Goal: Transaction & Acquisition: Purchase product/service

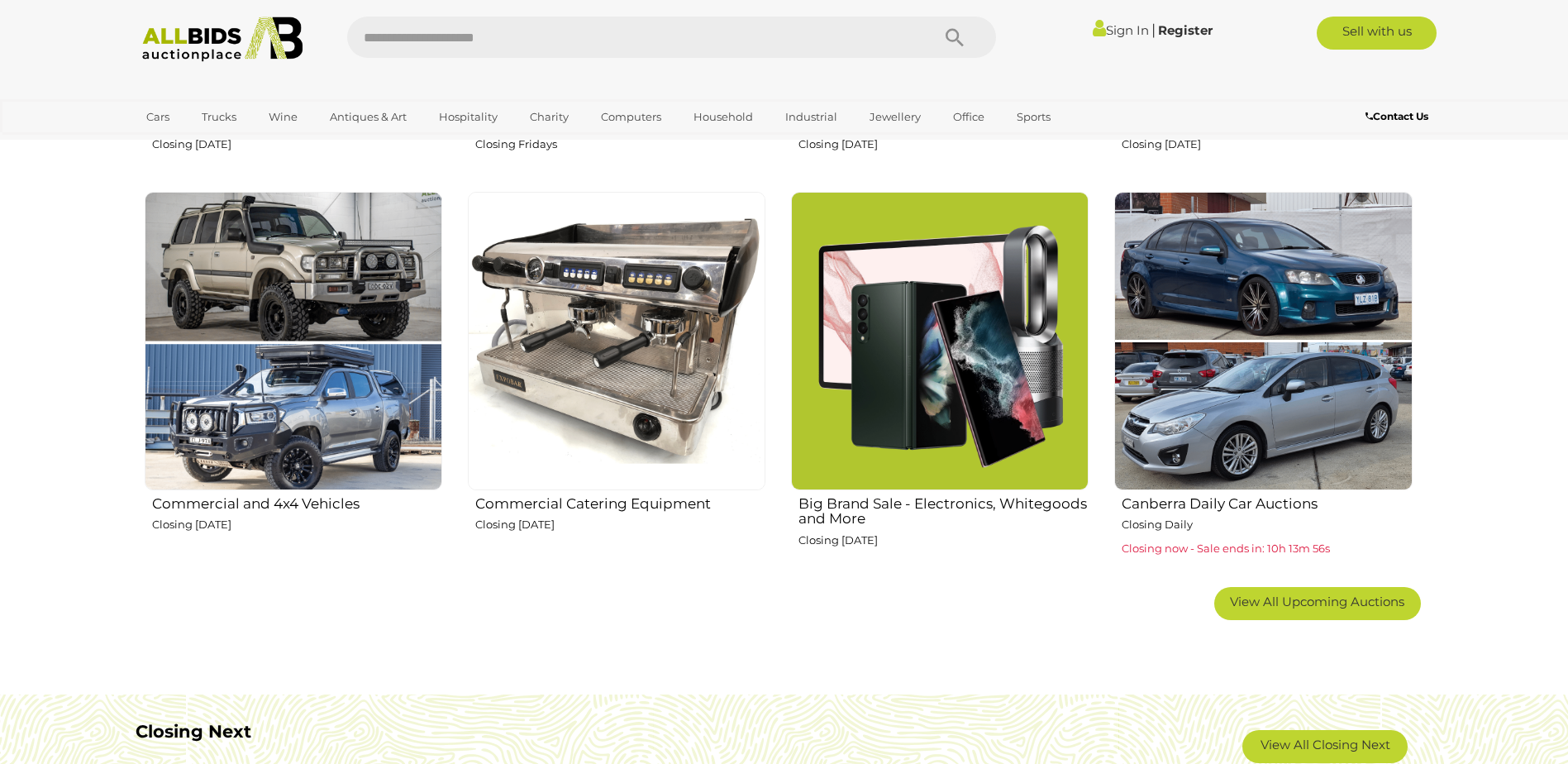
scroll to position [992, 0]
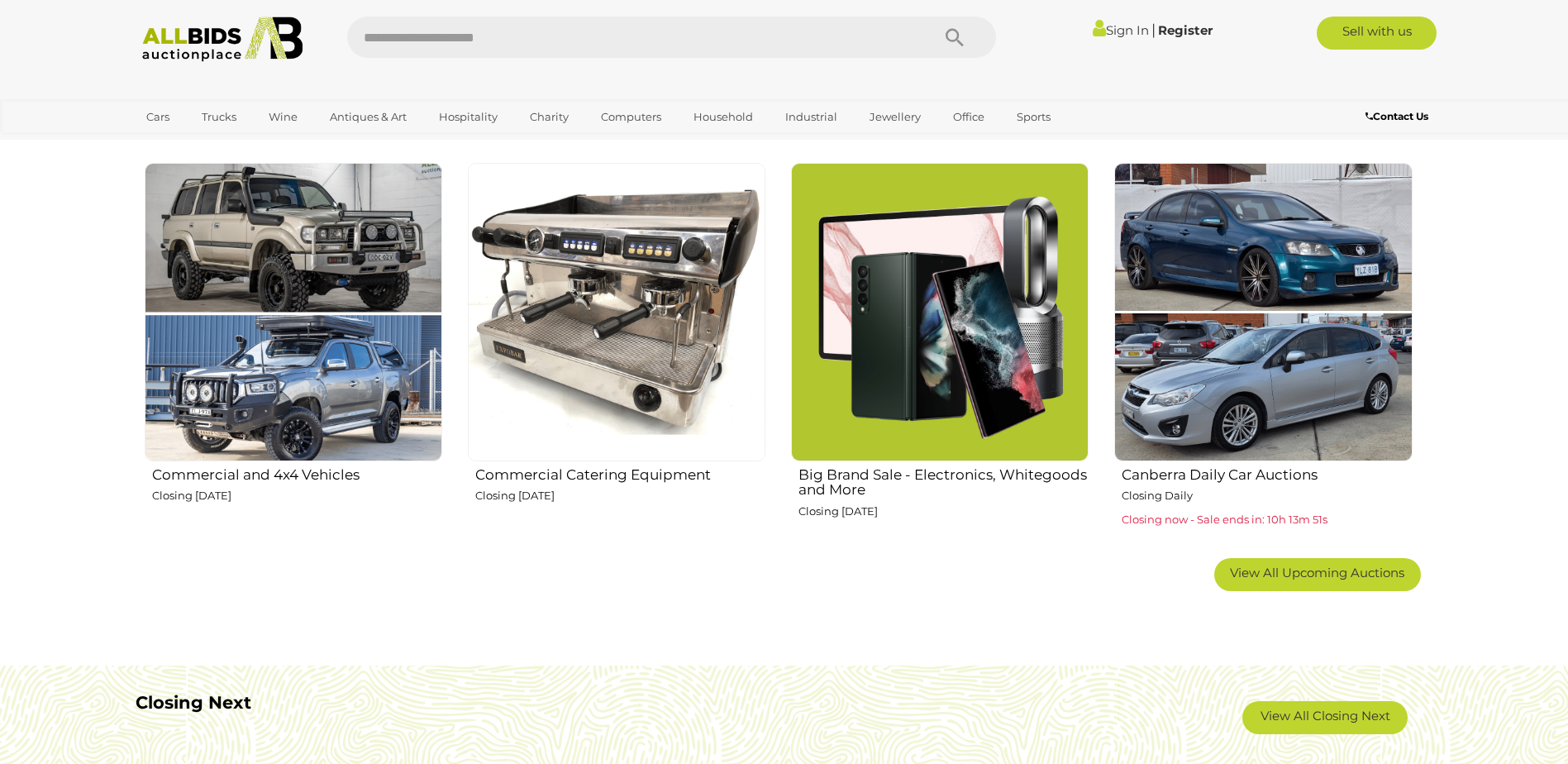
click at [962, 330] on img at bounding box center [940, 312] width 297 height 297
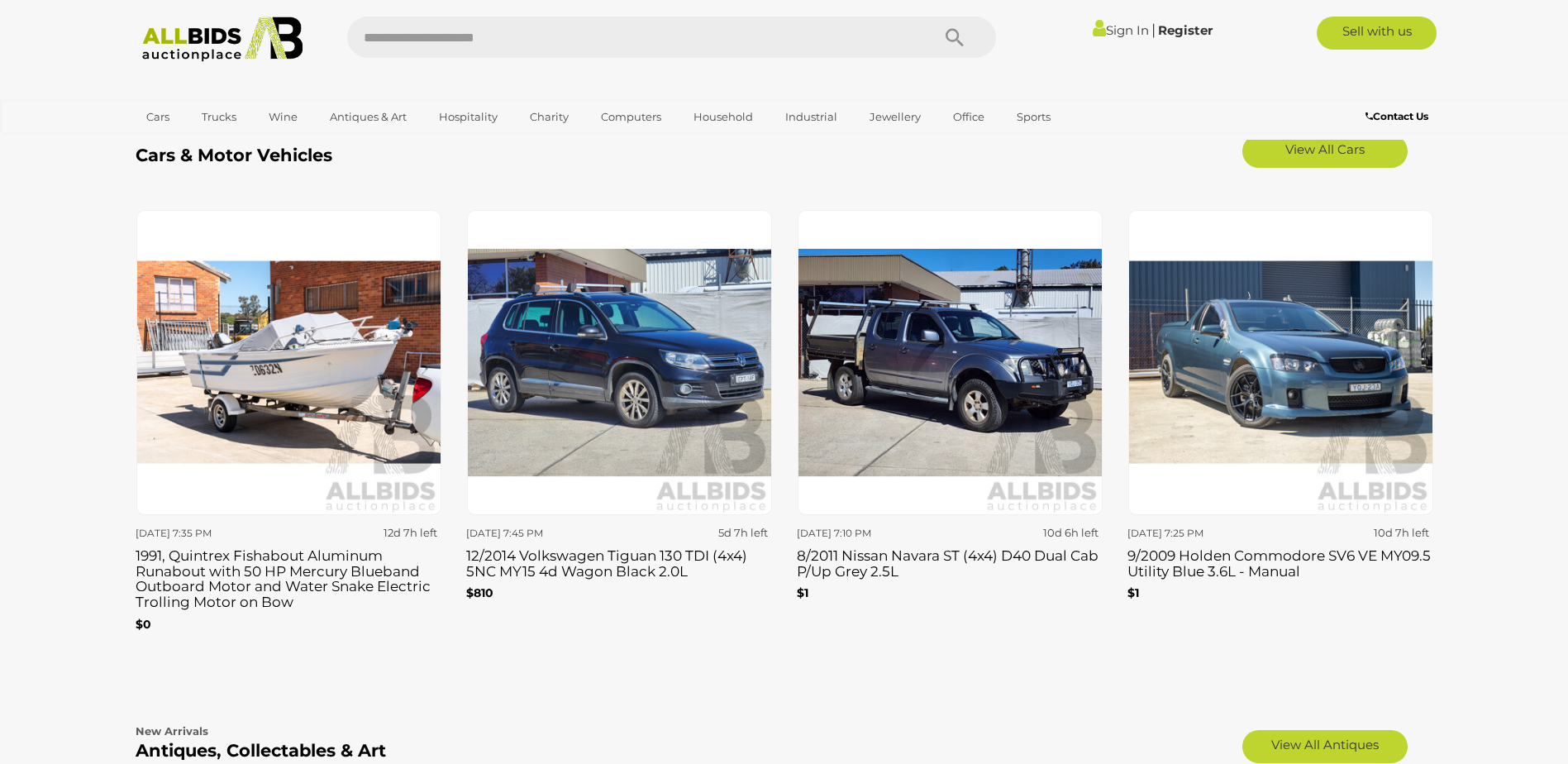
scroll to position [2189, 0]
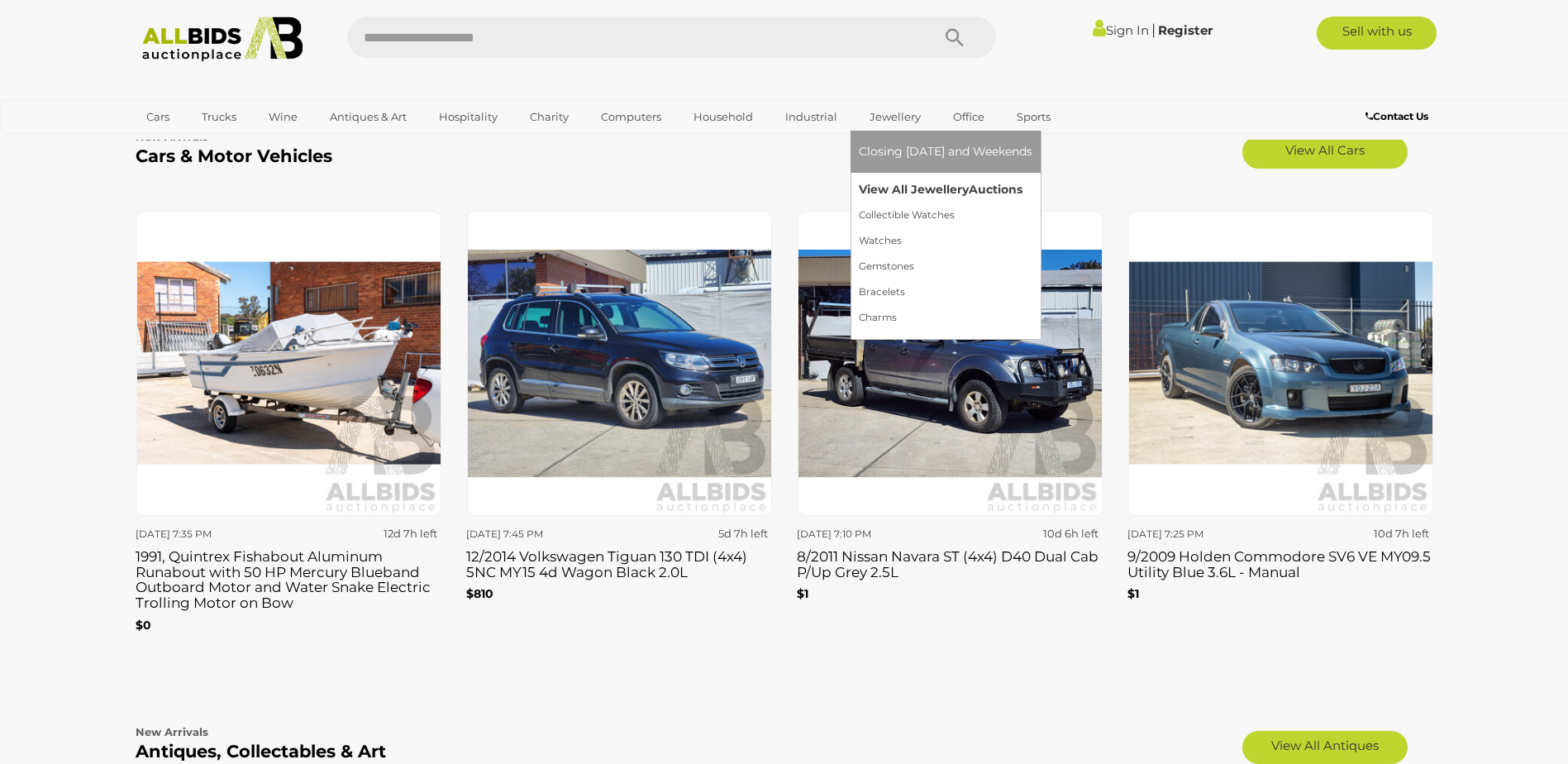
click at [913, 185] on link "View All Jewellery Auctions" at bounding box center [945, 190] width 173 height 26
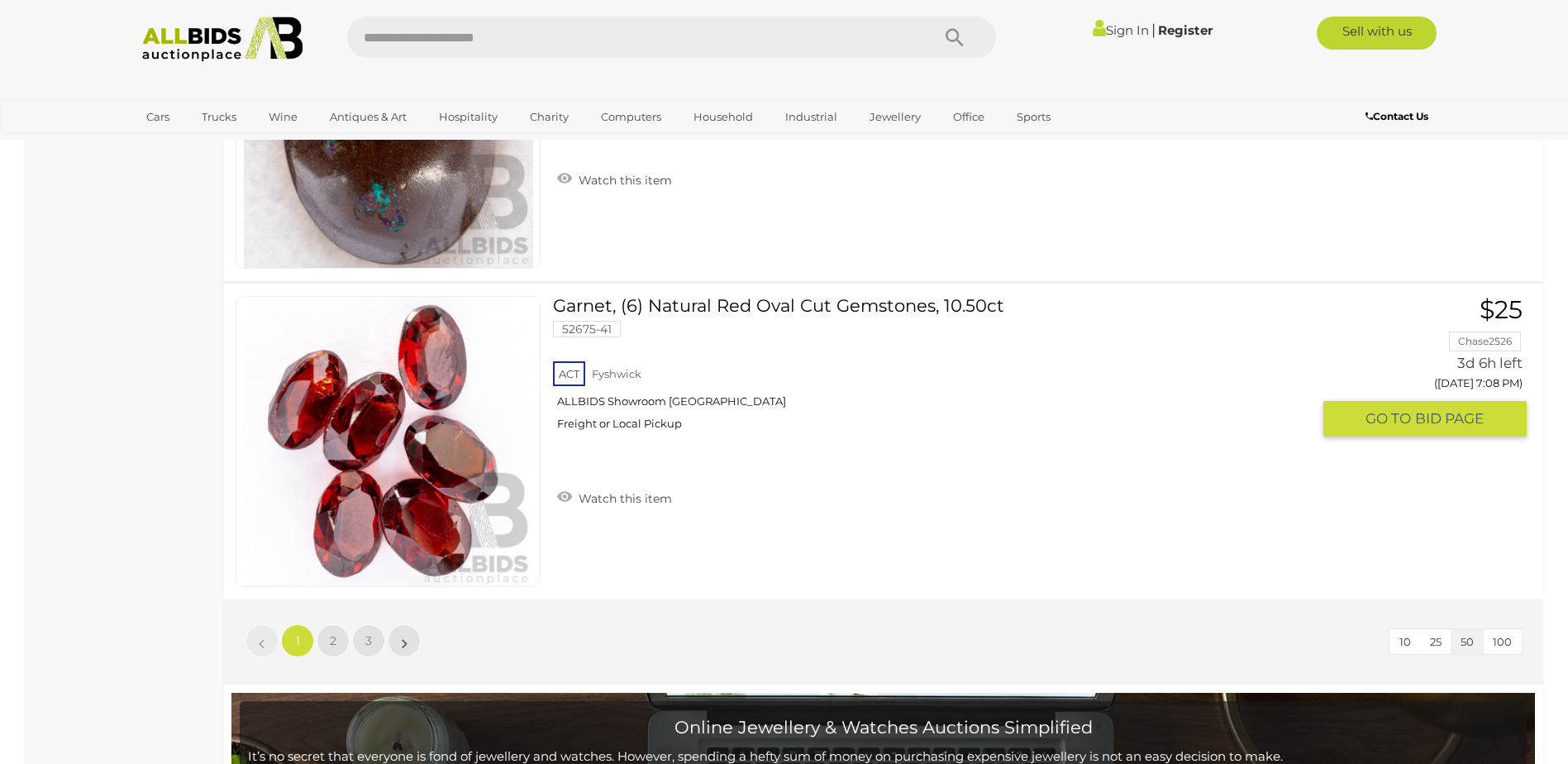
scroll to position [15788, 0]
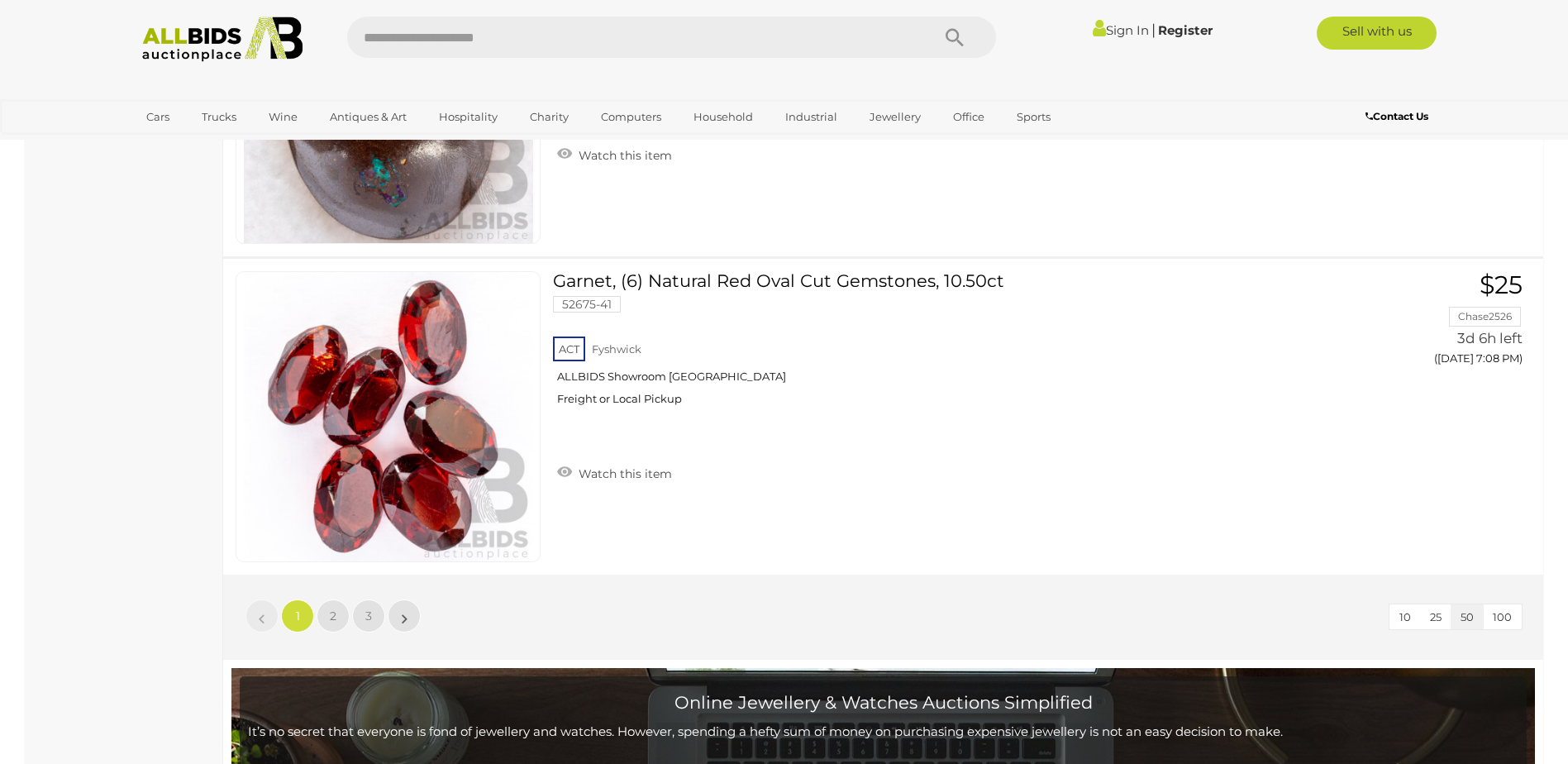
click at [402, 614] on li "»" at bounding box center [405, 615] width 32 height 33
click at [402, 618] on li "»" at bounding box center [405, 615] width 32 height 33
click at [333, 611] on span "2" at bounding box center [333, 615] width 7 height 15
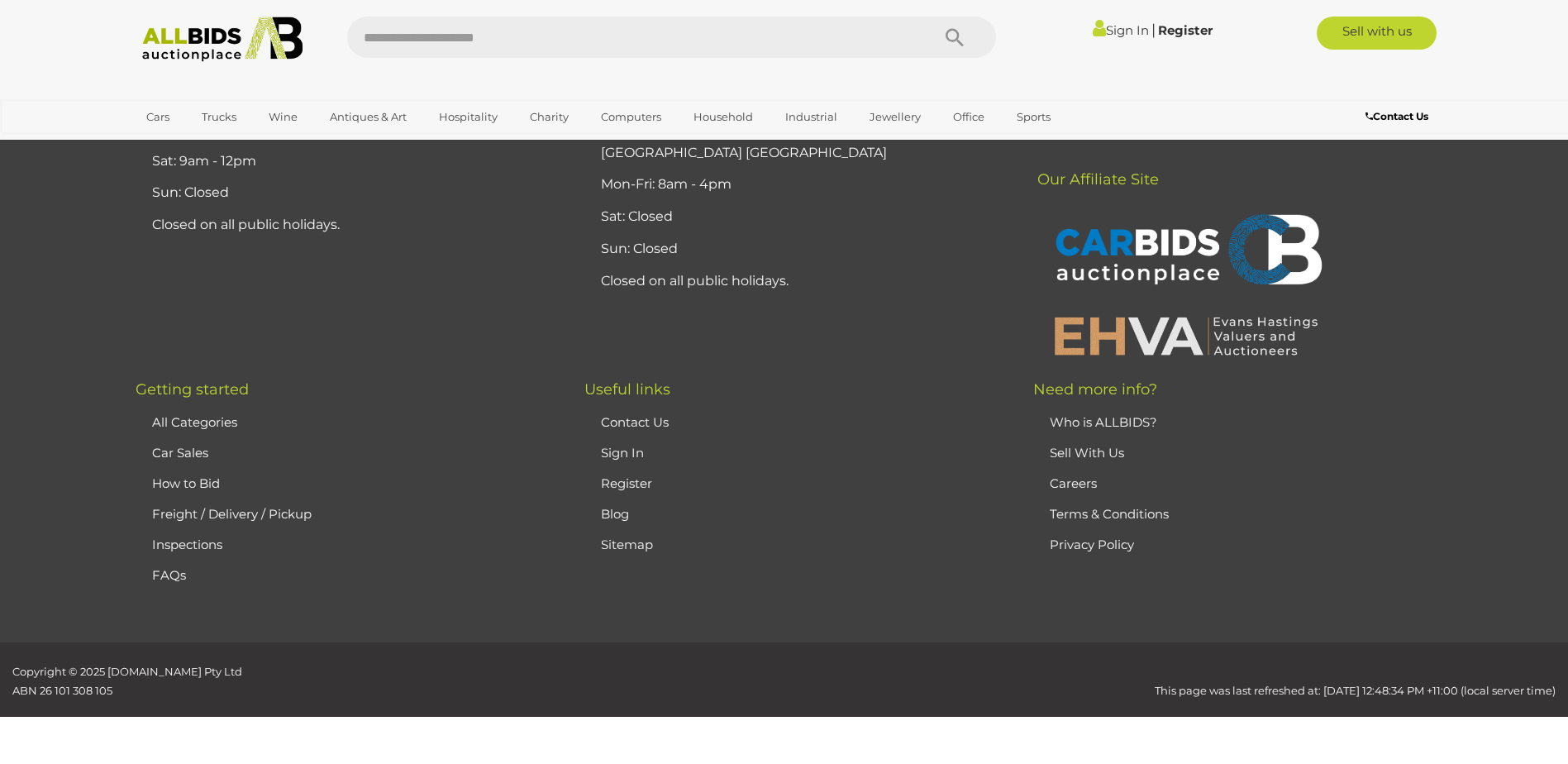
scroll to position [285, 0]
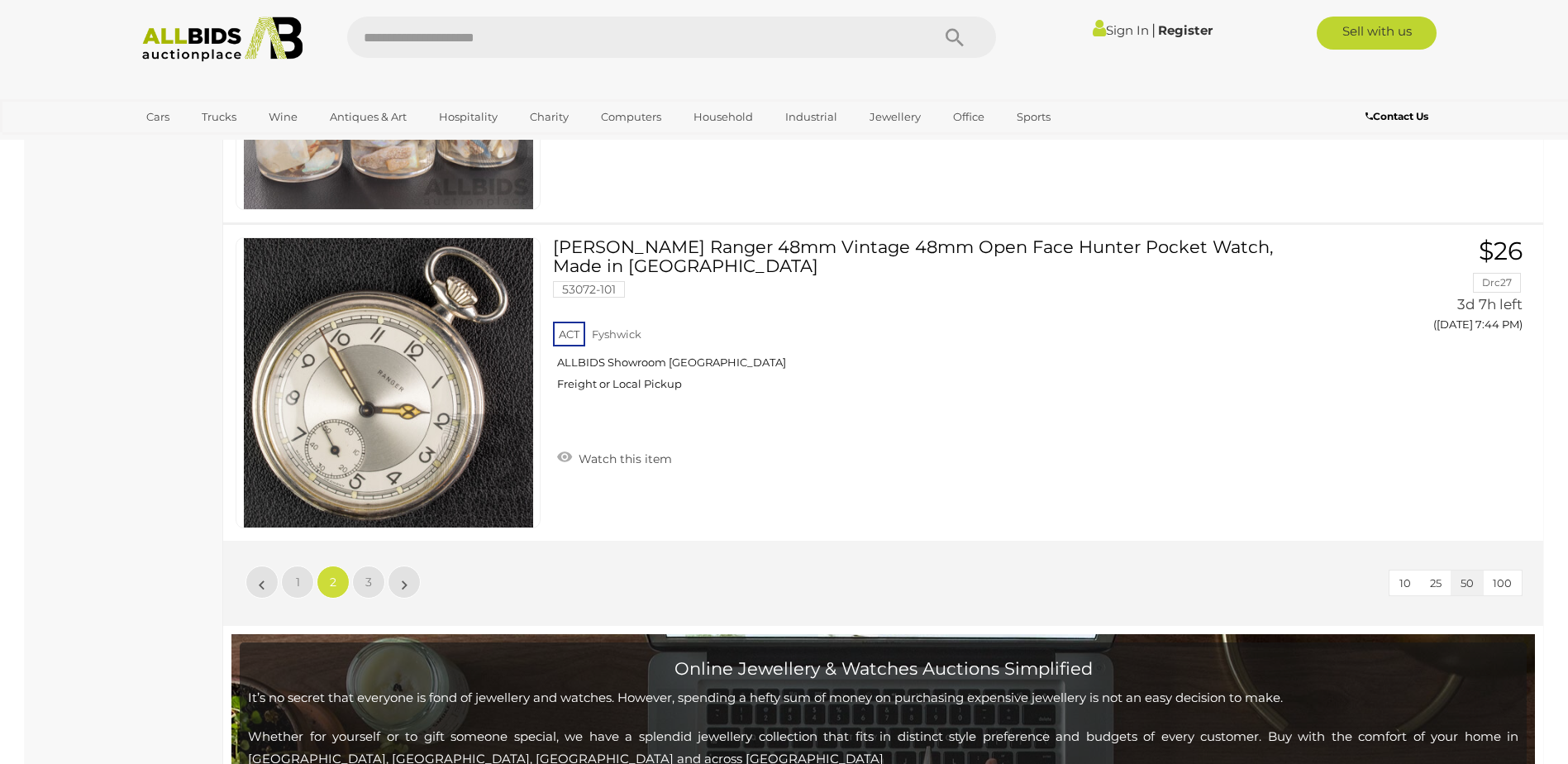
scroll to position [15824, 0]
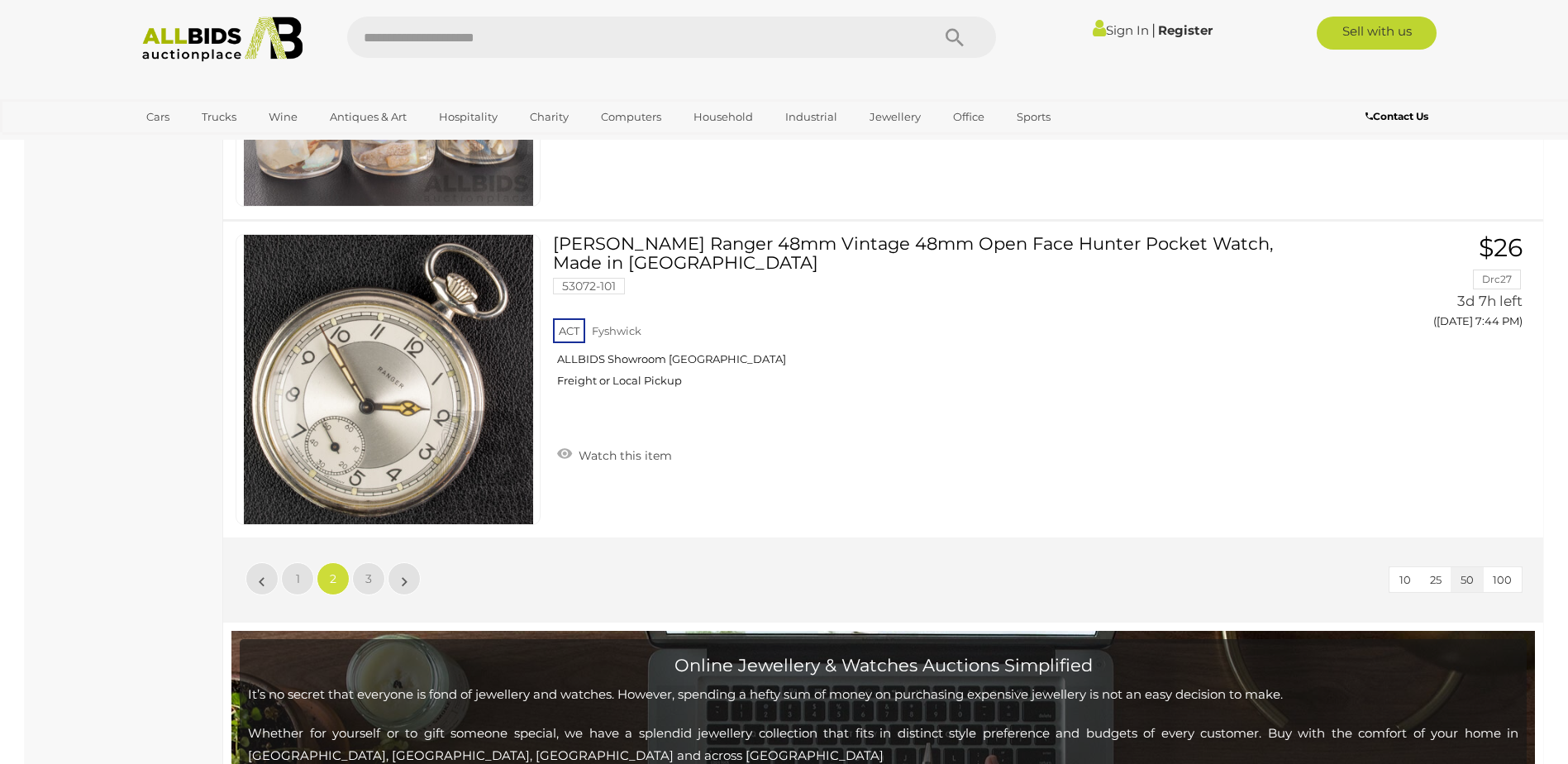
click at [407, 585] on li "»" at bounding box center [405, 579] width 32 height 33
click at [370, 579] on span "3" at bounding box center [369, 578] width 7 height 15
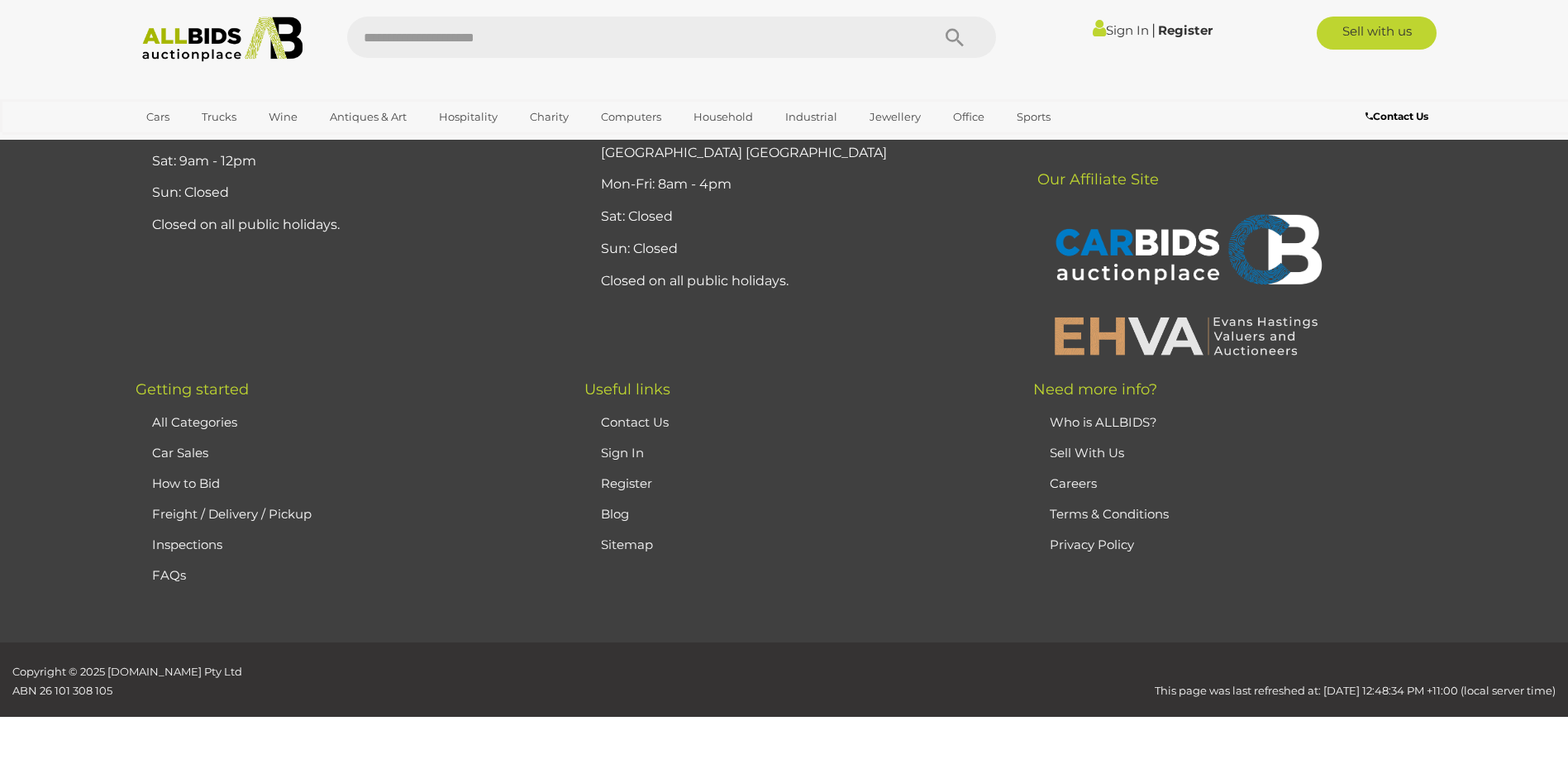
scroll to position [285, 0]
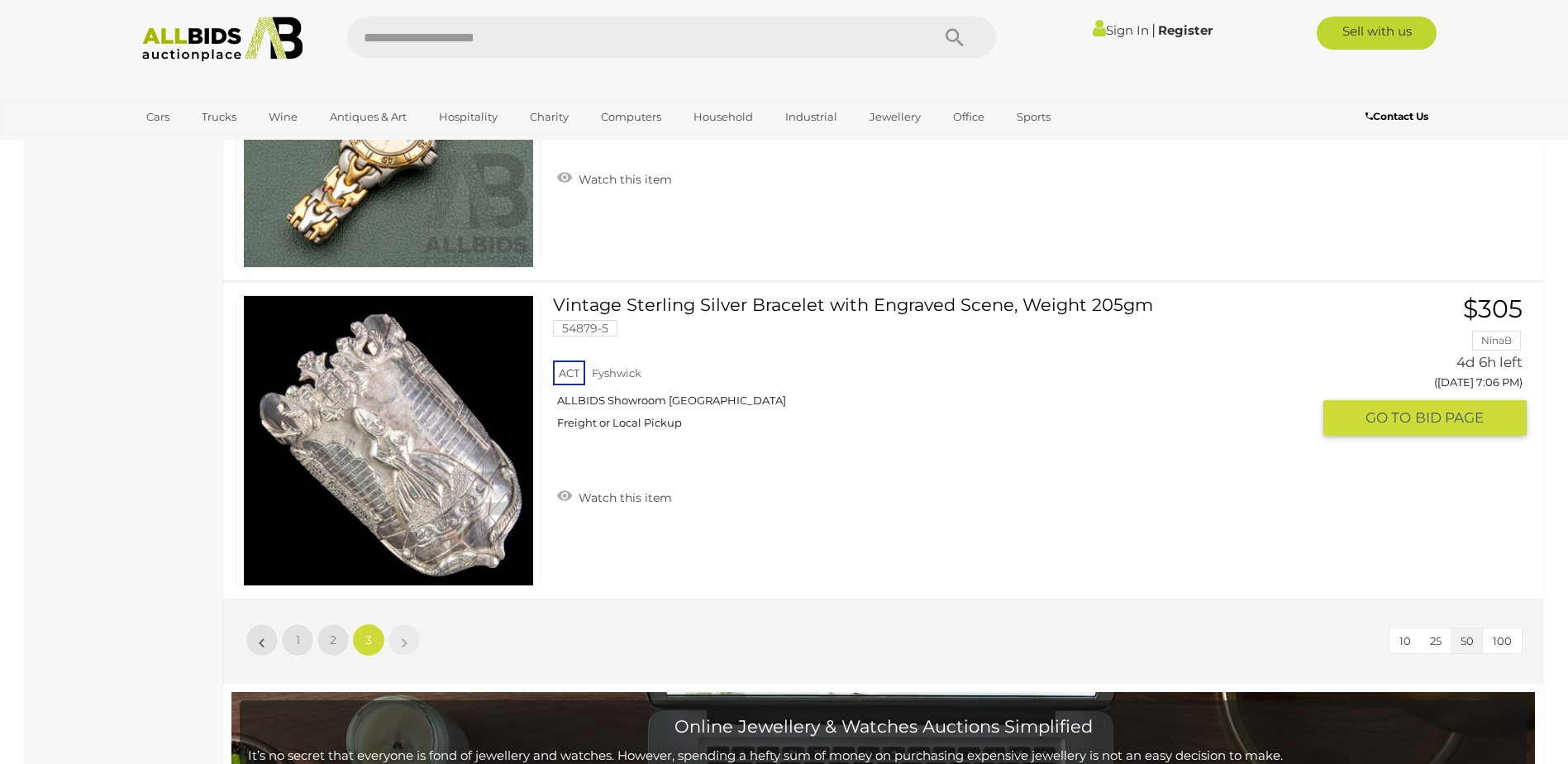
scroll to position [4914, 0]
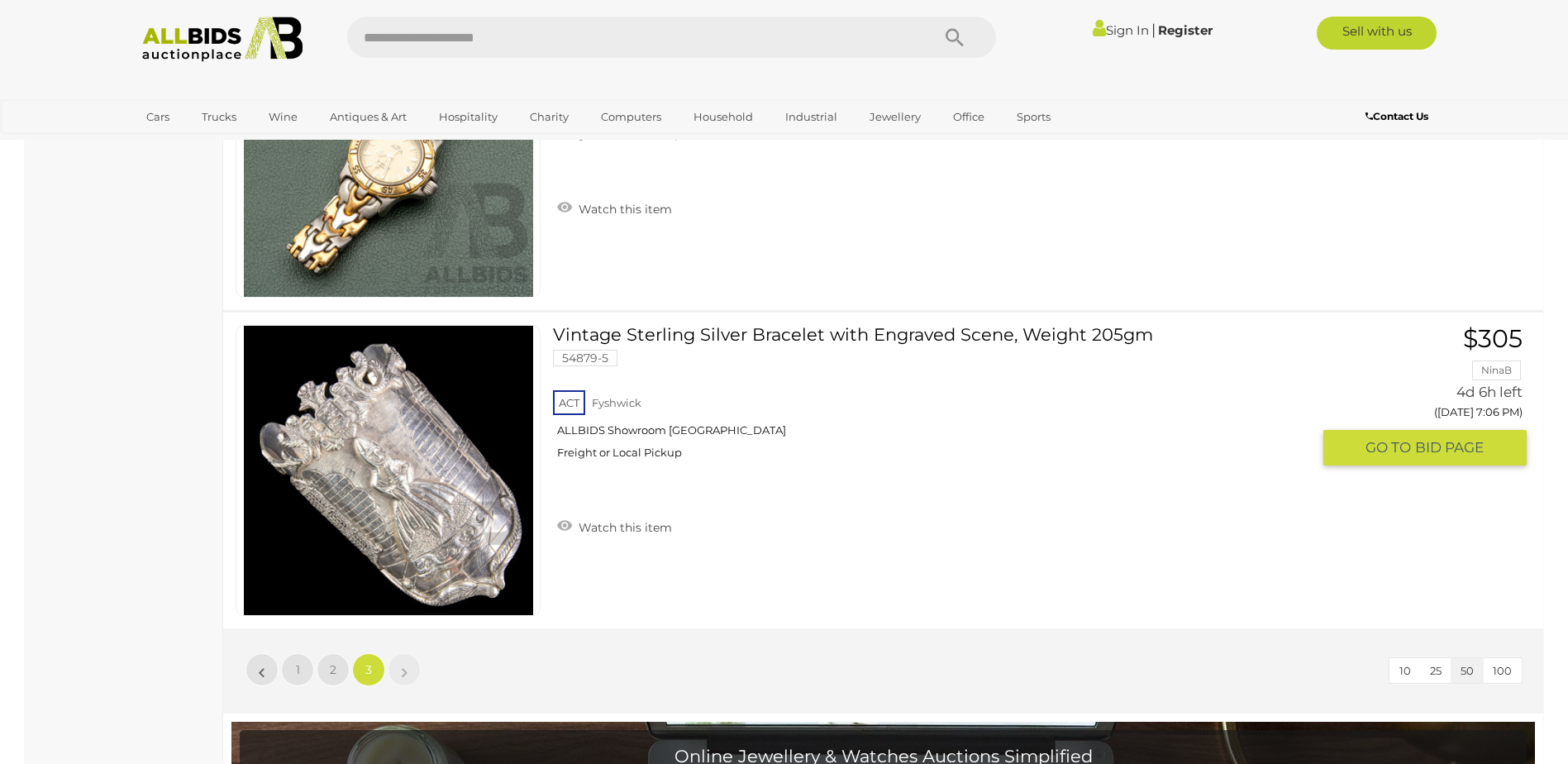
click at [408, 441] on link at bounding box center [388, 470] width 305 height 291
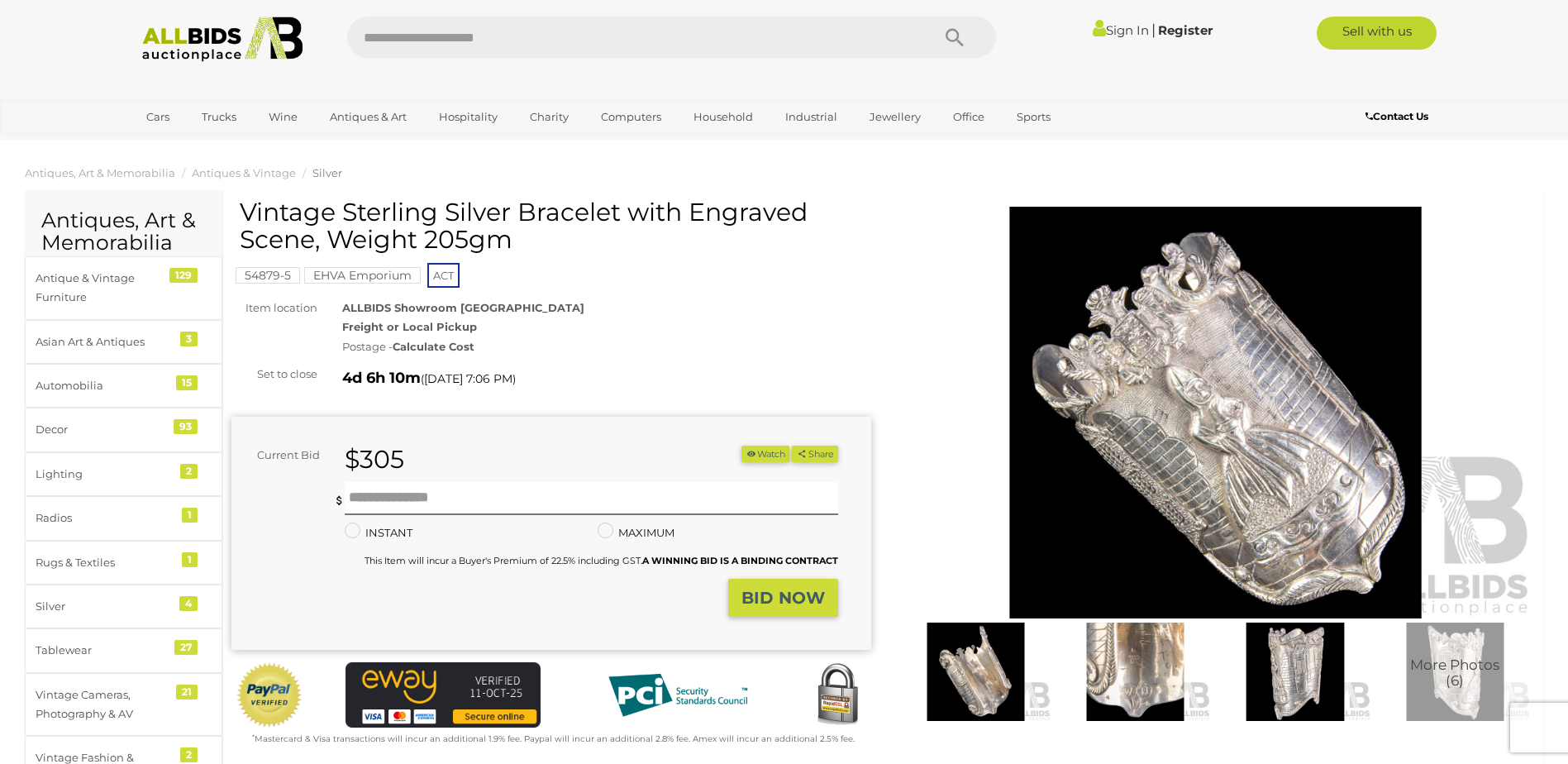
click at [983, 678] on img at bounding box center [975, 671] width 151 height 97
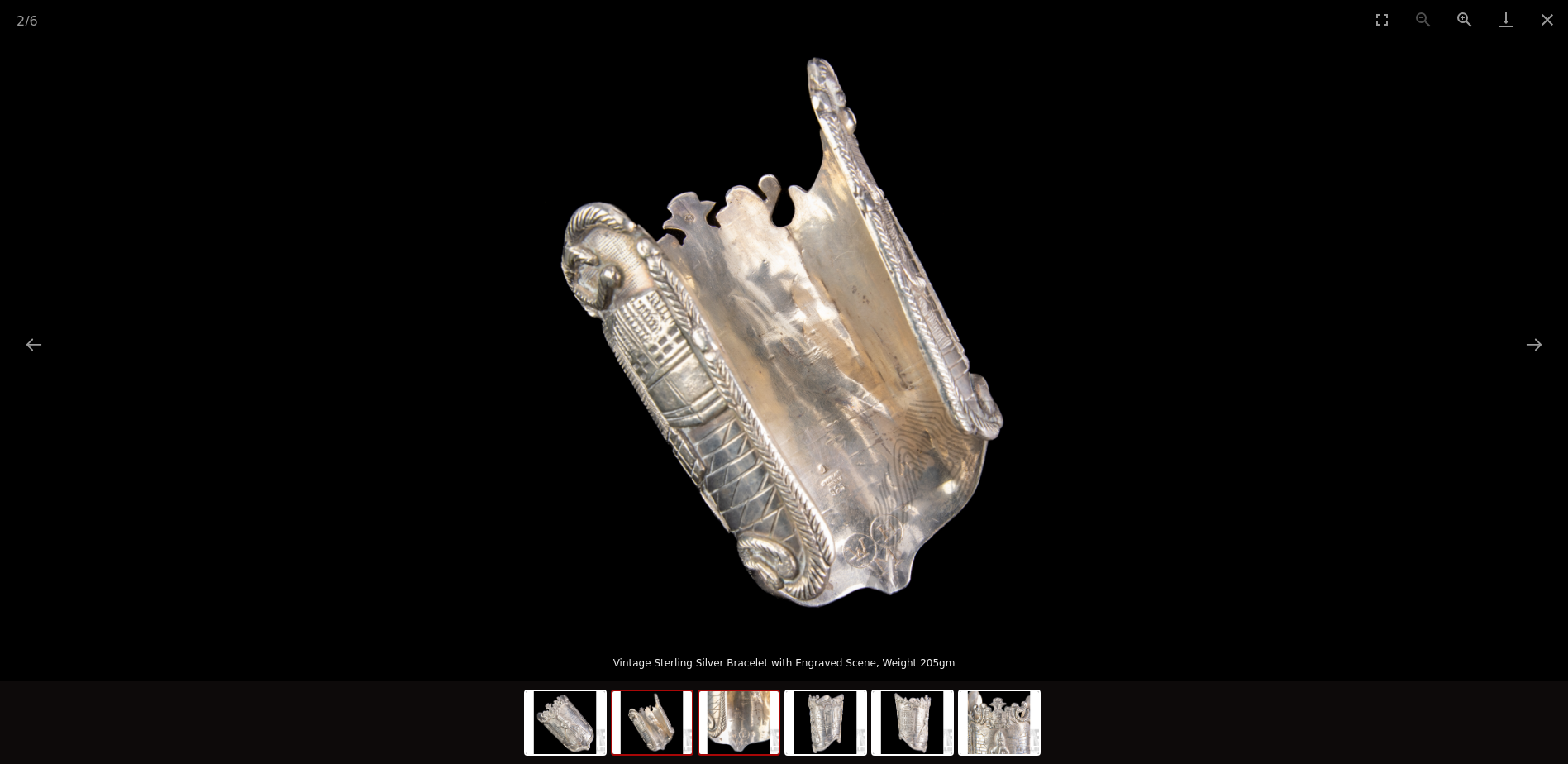
scroll to position [165, 0]
click at [661, 726] on img at bounding box center [652, 723] width 79 height 63
click at [725, 728] on img at bounding box center [738, 723] width 79 height 63
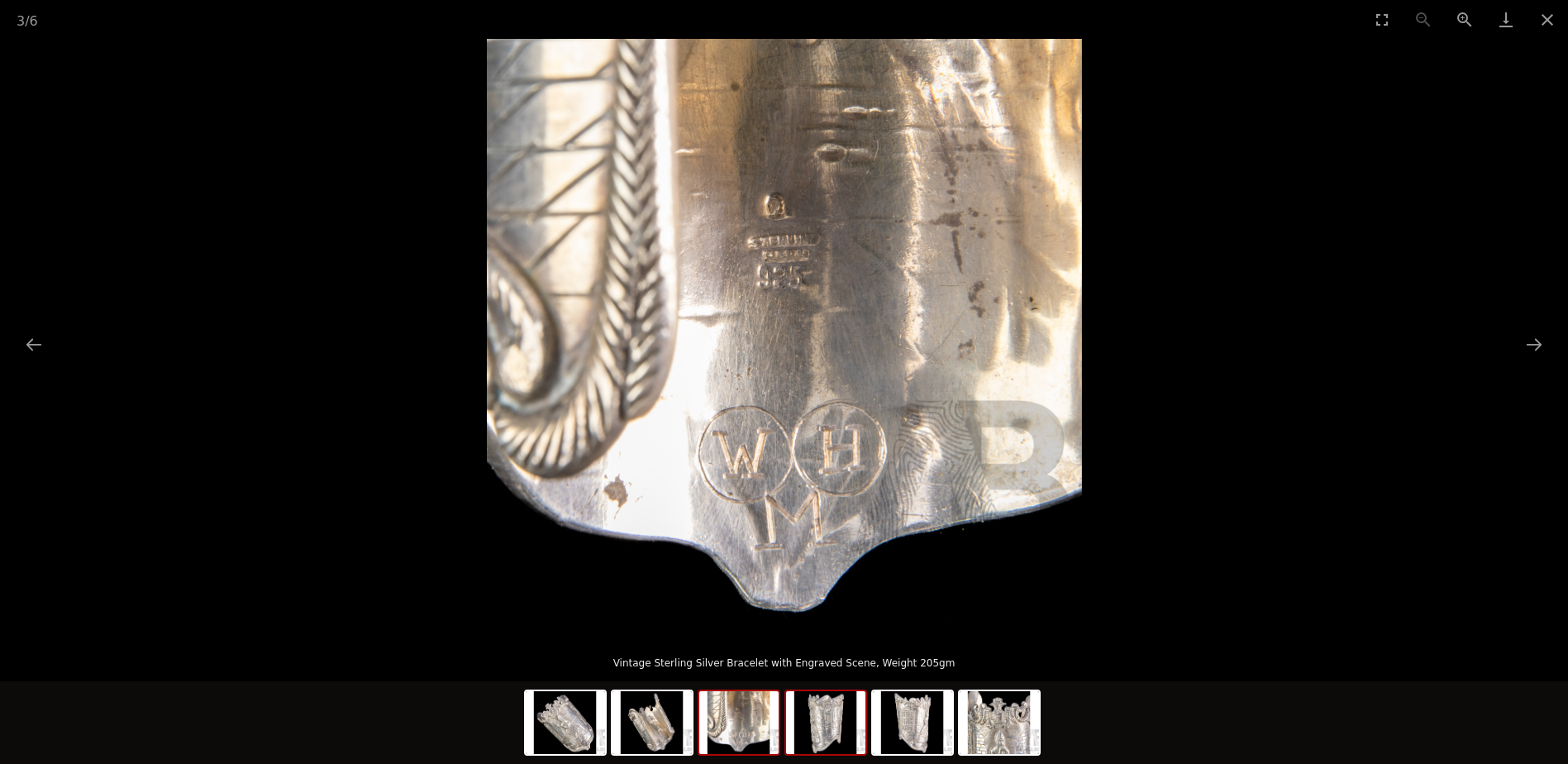
click at [843, 728] on img at bounding box center [825, 723] width 79 height 63
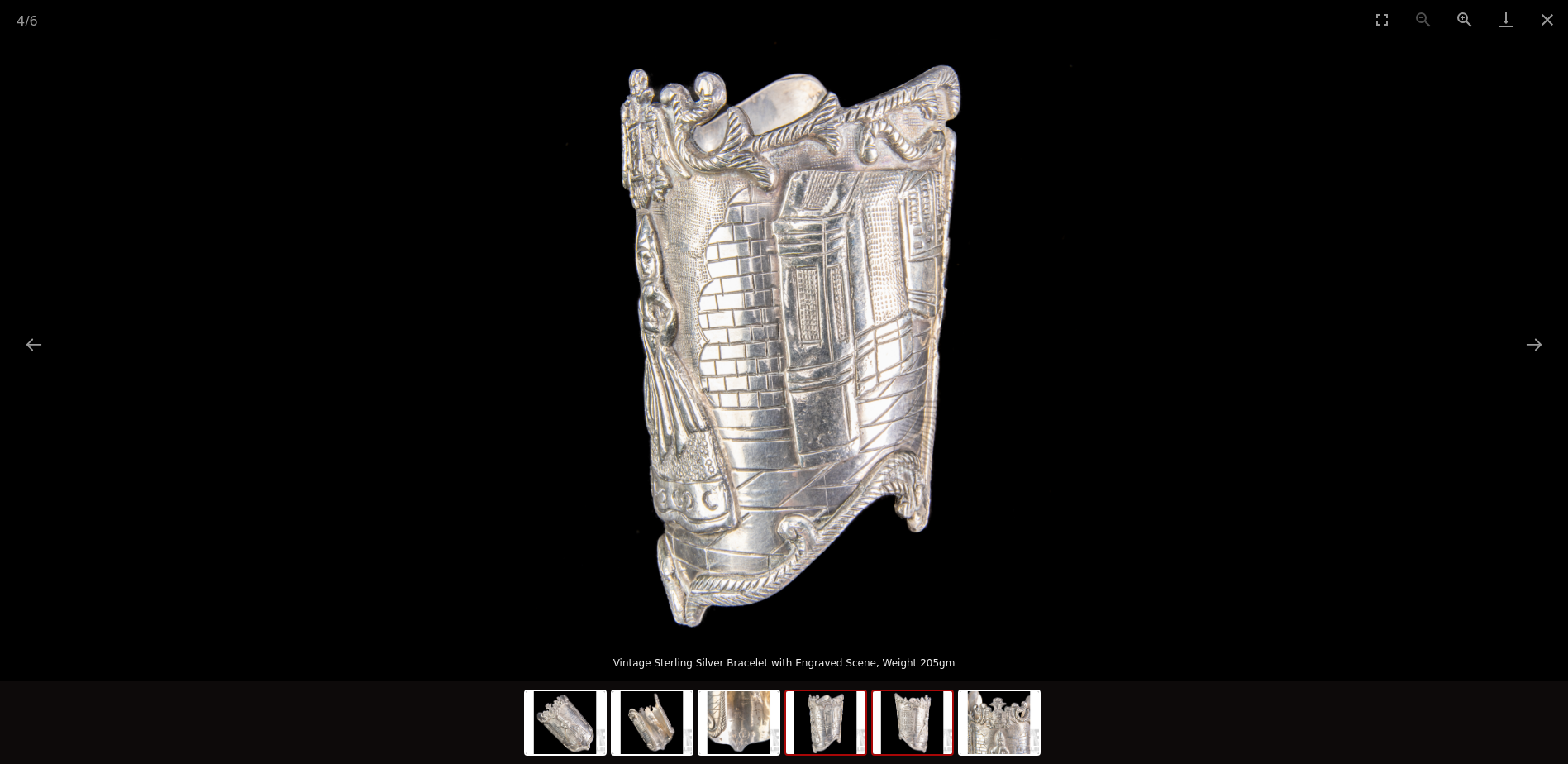
click at [915, 738] on img at bounding box center [912, 723] width 79 height 63
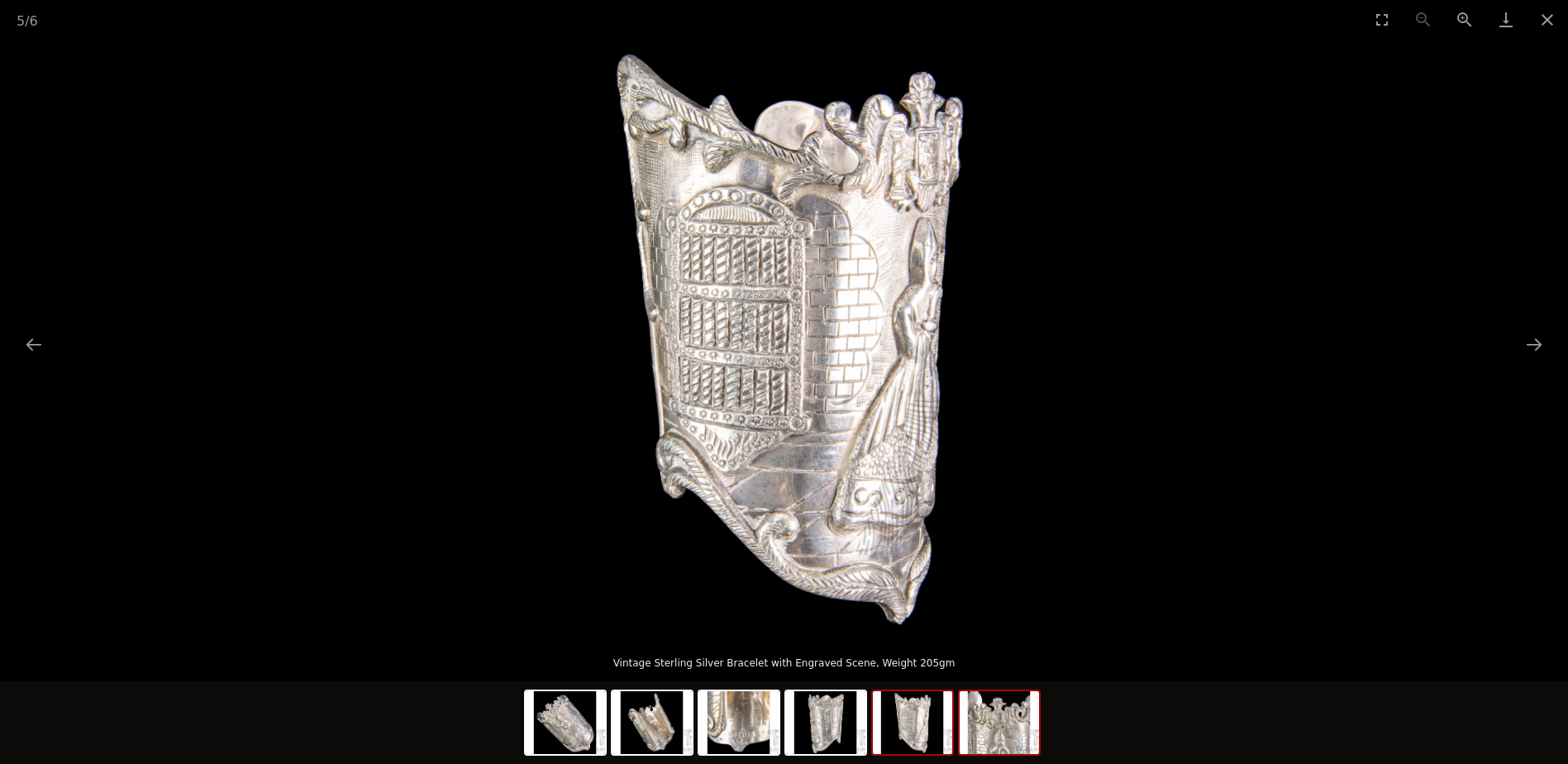
click at [995, 740] on img at bounding box center [999, 723] width 79 height 63
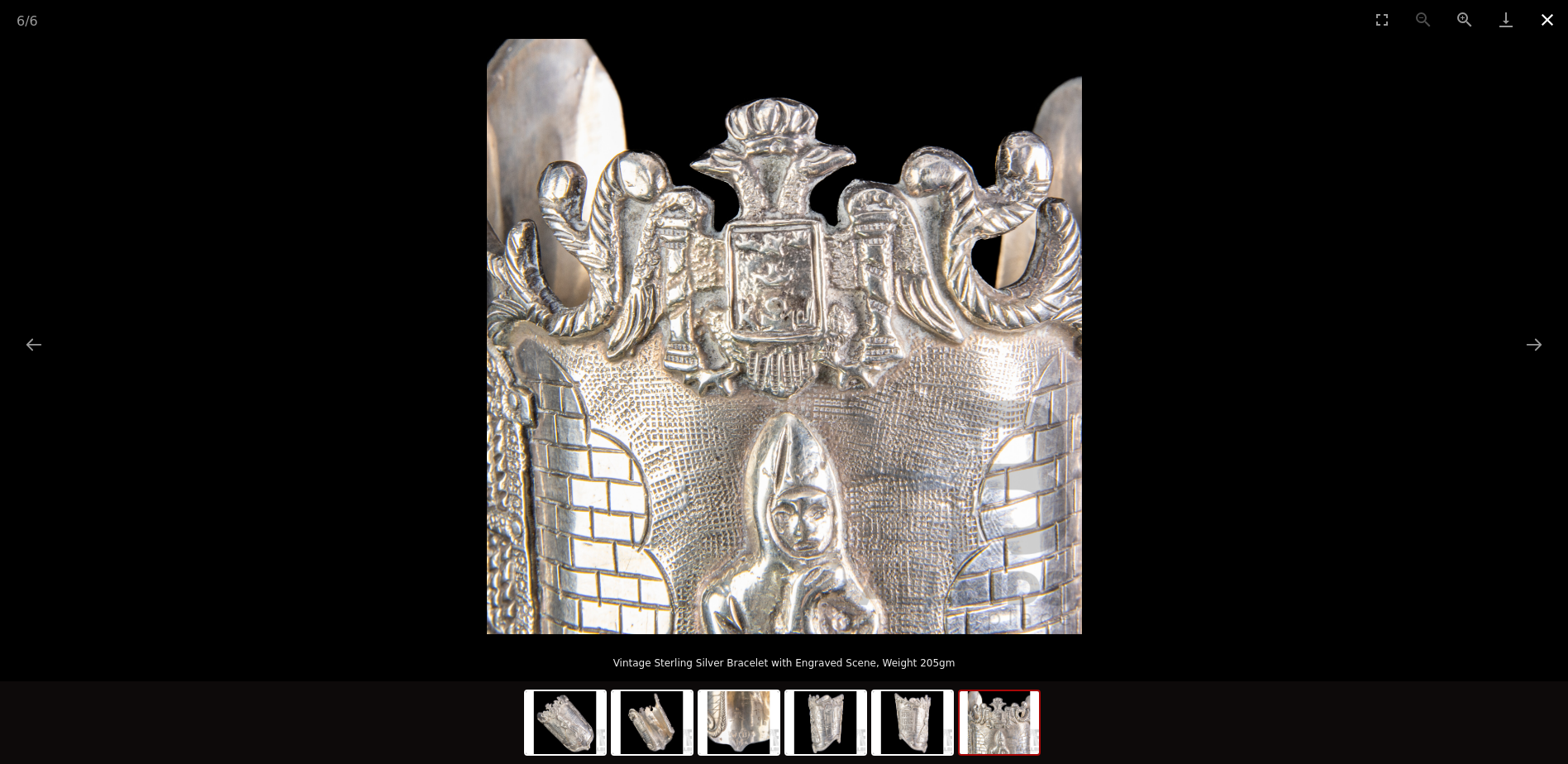
click at [1555, 18] on button "Close gallery" at bounding box center [1547, 19] width 41 height 38
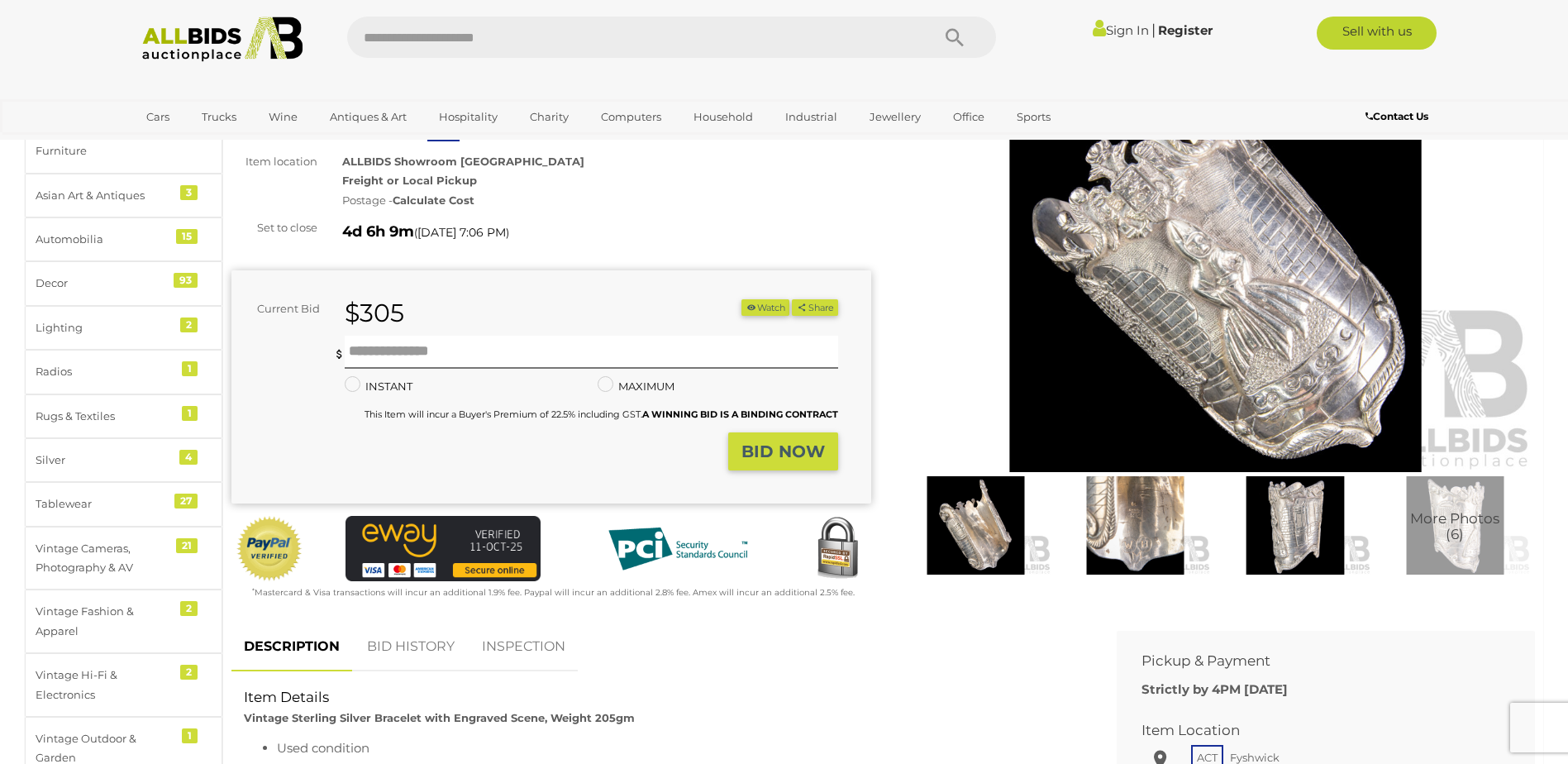
scroll to position [165, 0]
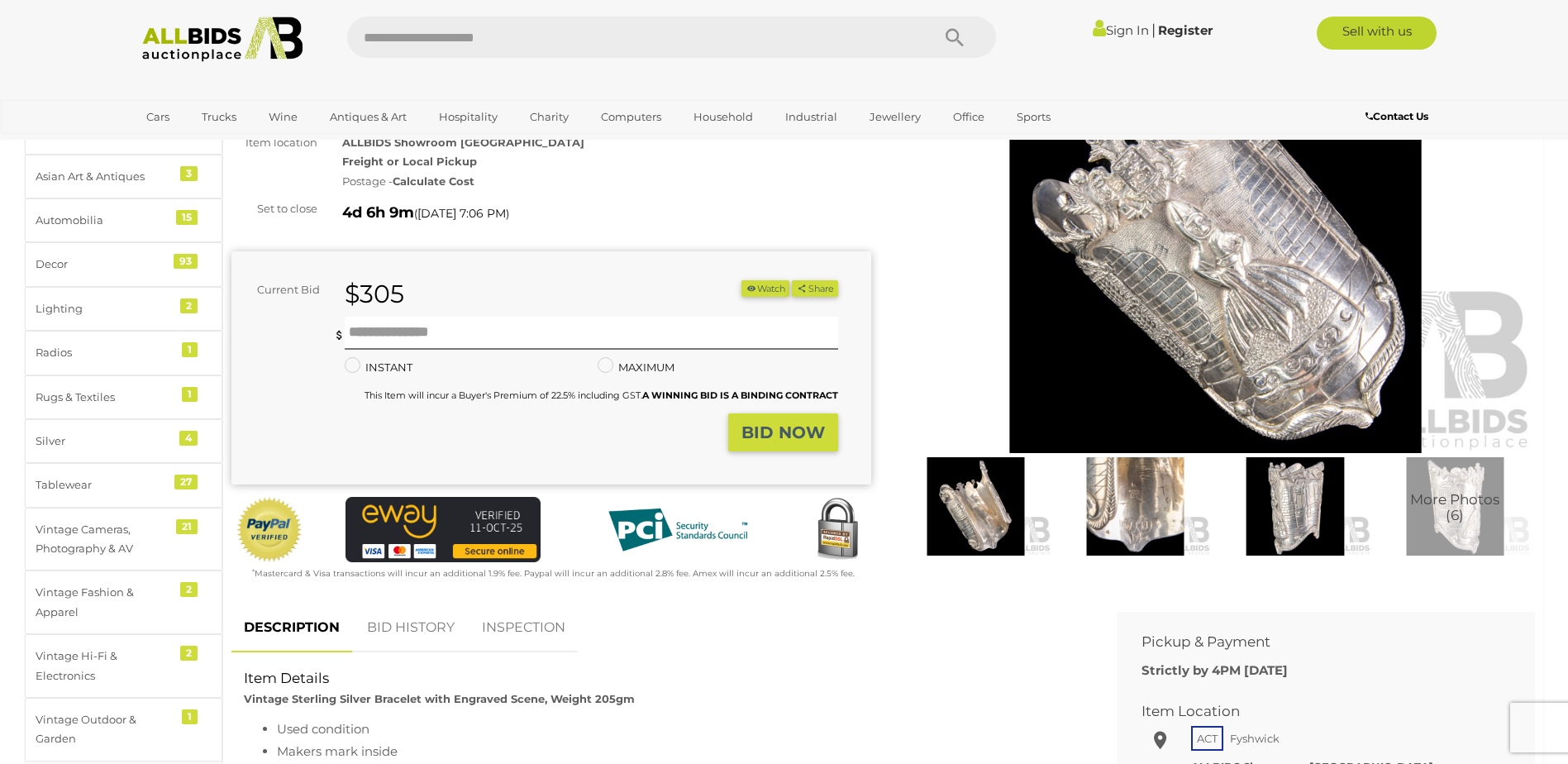
click at [1136, 518] on img at bounding box center [1135, 506] width 151 height 97
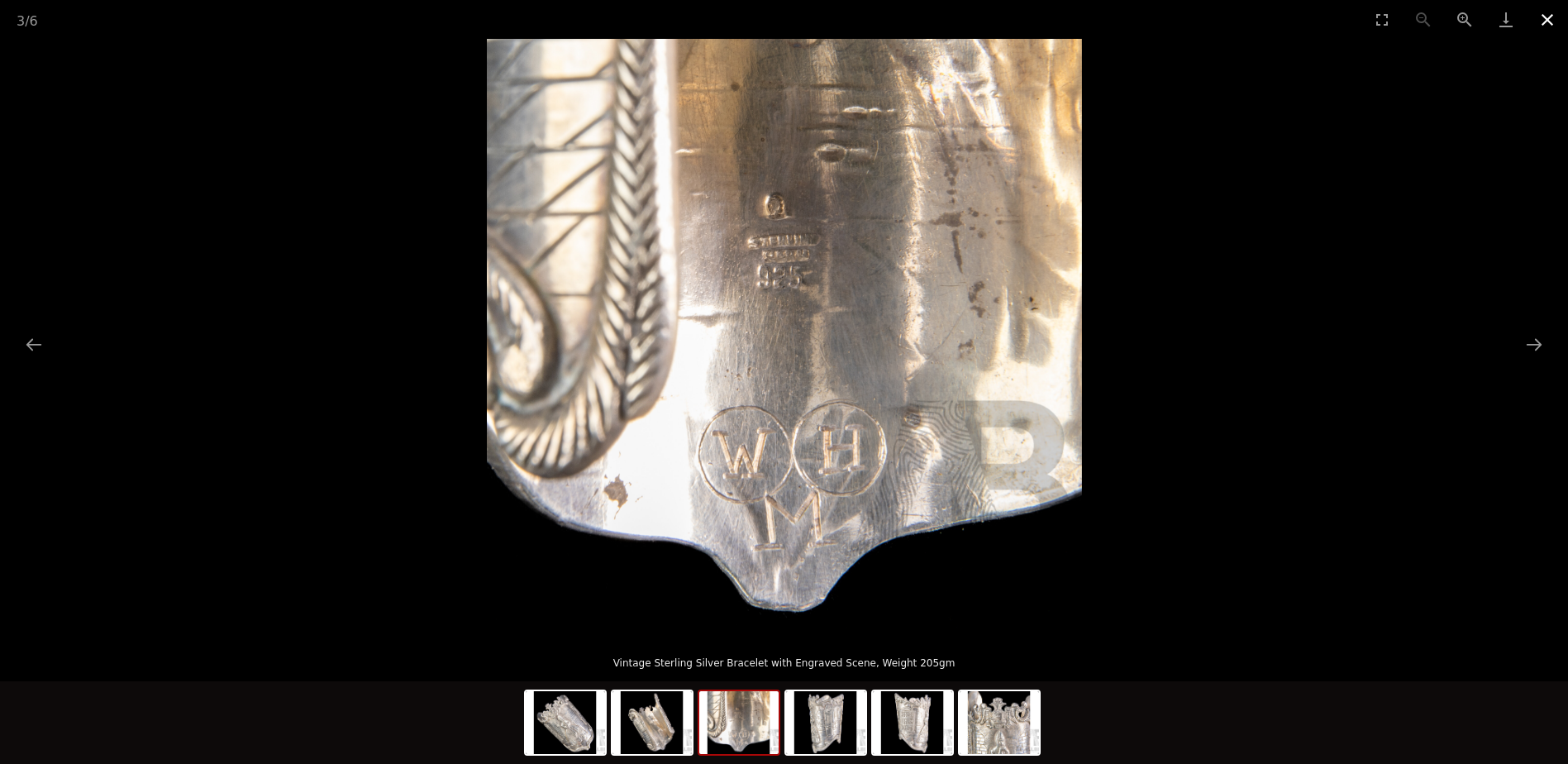
click at [1547, 23] on button "Close gallery" at bounding box center [1547, 19] width 41 height 38
